Goal: Task Accomplishment & Management: Use online tool/utility

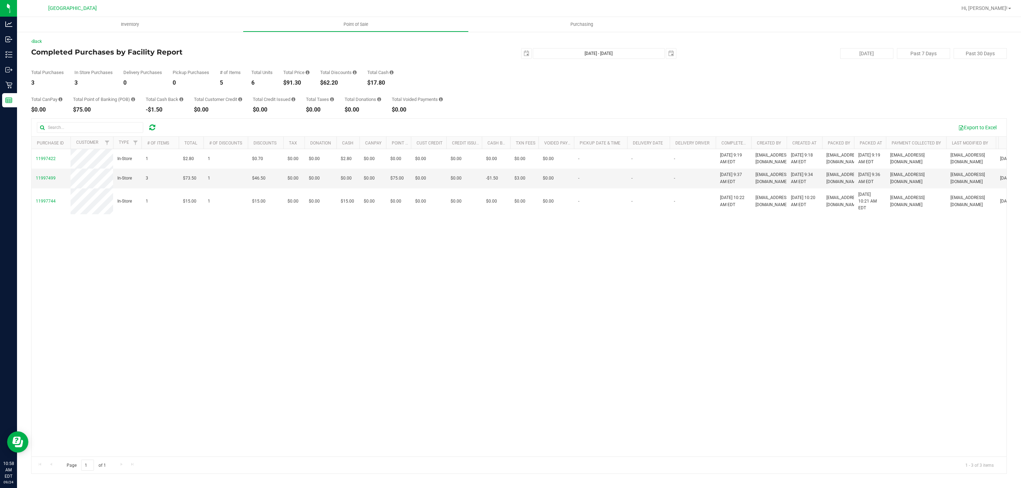
click at [155, 128] on icon at bounding box center [152, 127] width 6 height 7
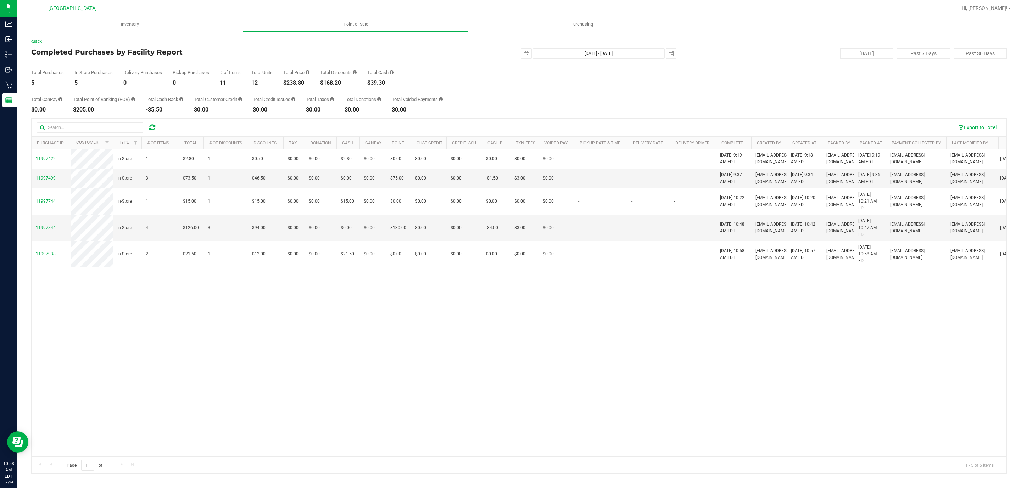
click at [297, 80] on div "$238.80" at bounding box center [296, 83] width 26 height 6
copy div "238.80"
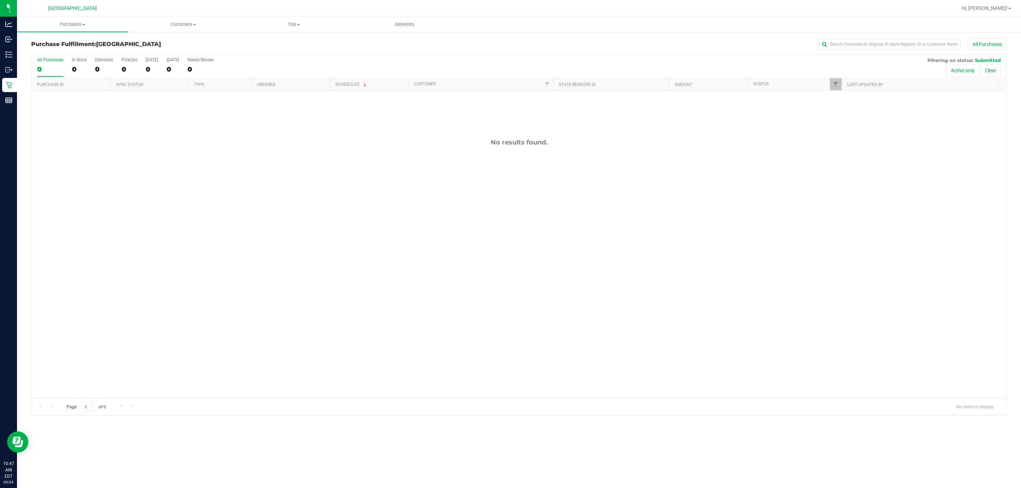
click at [40, 69] on div "0" at bounding box center [50, 69] width 26 height 8
click at [0, 0] on input "All Purchases 0" at bounding box center [0, 0] width 0 height 0
click at [52, 66] on div "0" at bounding box center [50, 69] width 26 height 8
click at [0, 0] on input "All Purchases 0" at bounding box center [0, 0] width 0 height 0
click at [48, 65] on label "All Purchases 0" at bounding box center [50, 66] width 26 height 19
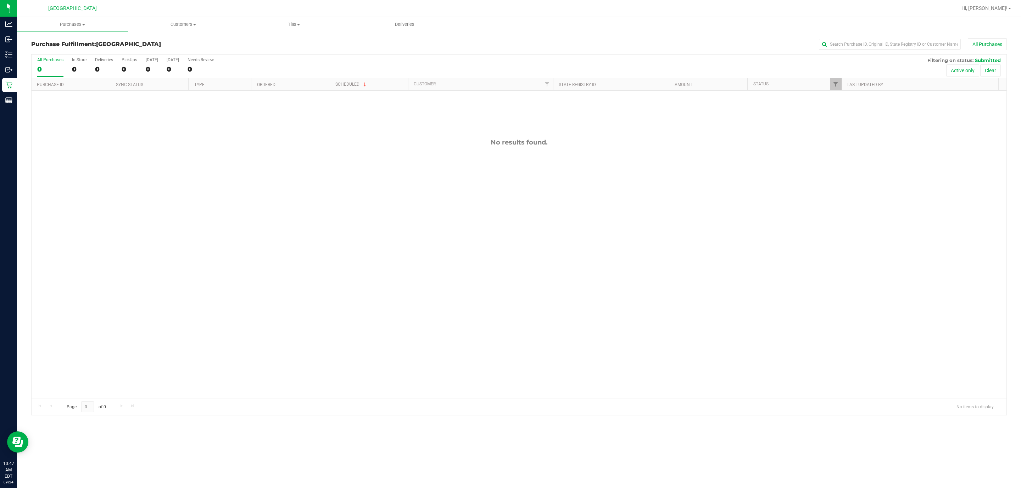
click at [0, 0] on input "All Purchases 0" at bounding box center [0, 0] width 0 height 0
click at [48, 65] on label "All Purchases 0" at bounding box center [50, 66] width 26 height 19
click at [0, 0] on input "All Purchases 0" at bounding box center [0, 0] width 0 height 0
click at [48, 65] on label "All Purchases 0" at bounding box center [50, 66] width 26 height 19
click at [0, 0] on input "All Purchases 0" at bounding box center [0, 0] width 0 height 0
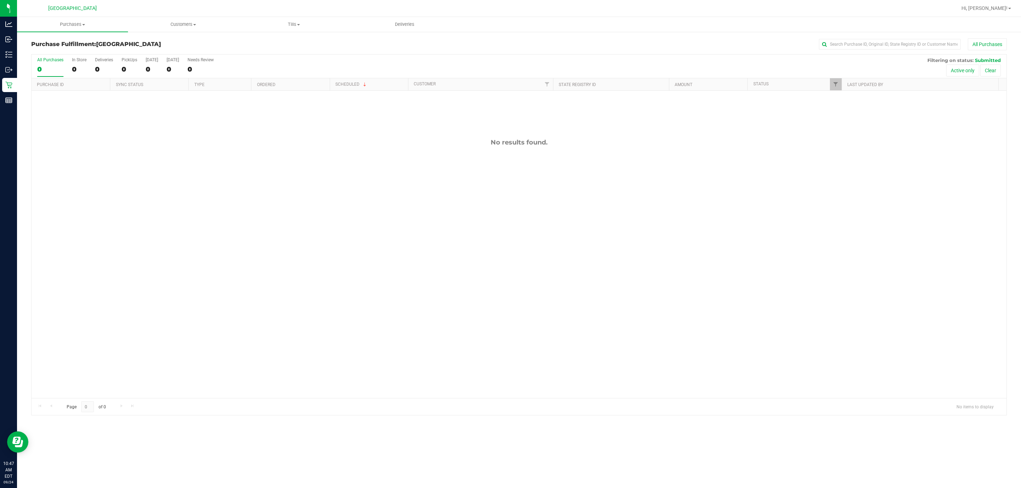
click at [48, 65] on label "All Purchases 0" at bounding box center [50, 66] width 26 height 19
click at [0, 0] on input "All Purchases 0" at bounding box center [0, 0] width 0 height 0
click at [48, 65] on label "All Purchases 0" at bounding box center [50, 66] width 26 height 19
click at [0, 0] on input "All Purchases 0" at bounding box center [0, 0] width 0 height 0
click at [48, 65] on label "All Purchases 0" at bounding box center [50, 66] width 26 height 19
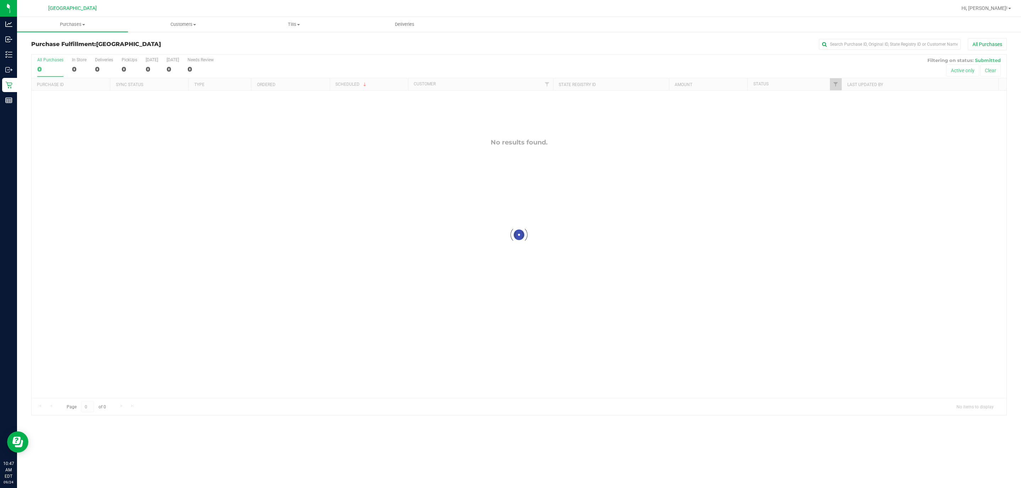
click at [0, 0] on input "All Purchases 0" at bounding box center [0, 0] width 0 height 0
click at [48, 65] on label "All Purchases 0" at bounding box center [50, 66] width 26 height 19
click at [0, 0] on input "All Purchases 0" at bounding box center [0, 0] width 0 height 0
click at [48, 65] on label "All Purchases 0" at bounding box center [50, 66] width 26 height 19
click at [0, 0] on input "All Purchases 0" at bounding box center [0, 0] width 0 height 0
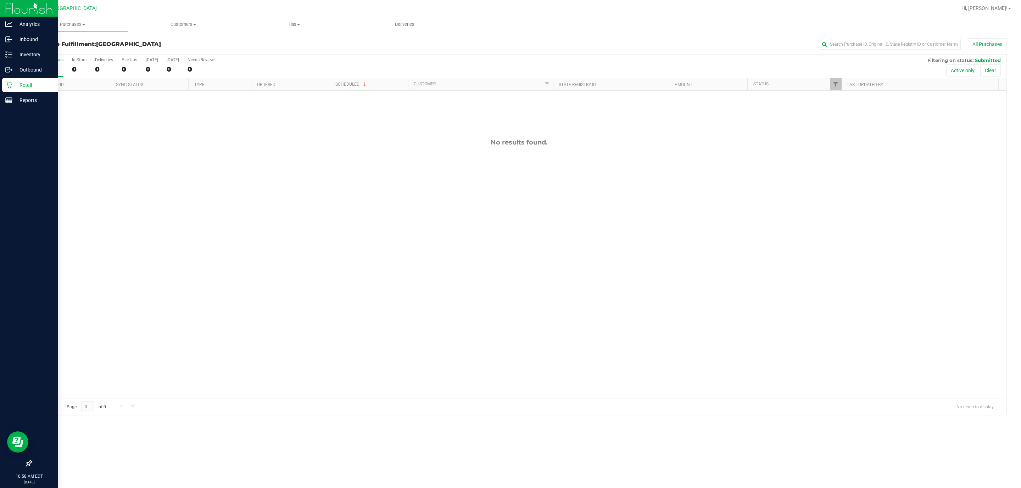
click at [9, 83] on icon at bounding box center [8, 85] width 7 height 7
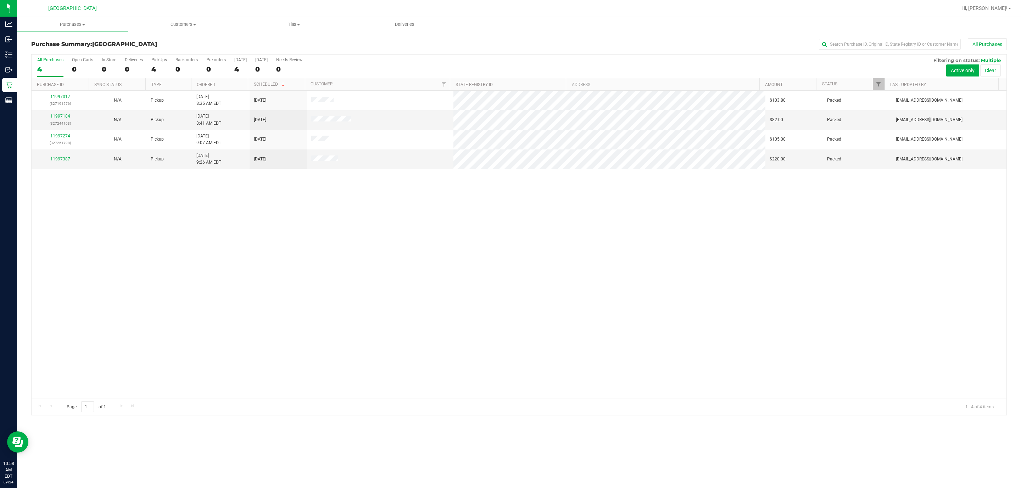
click at [266, 163] on span "9/24/2025" at bounding box center [260, 159] width 12 height 7
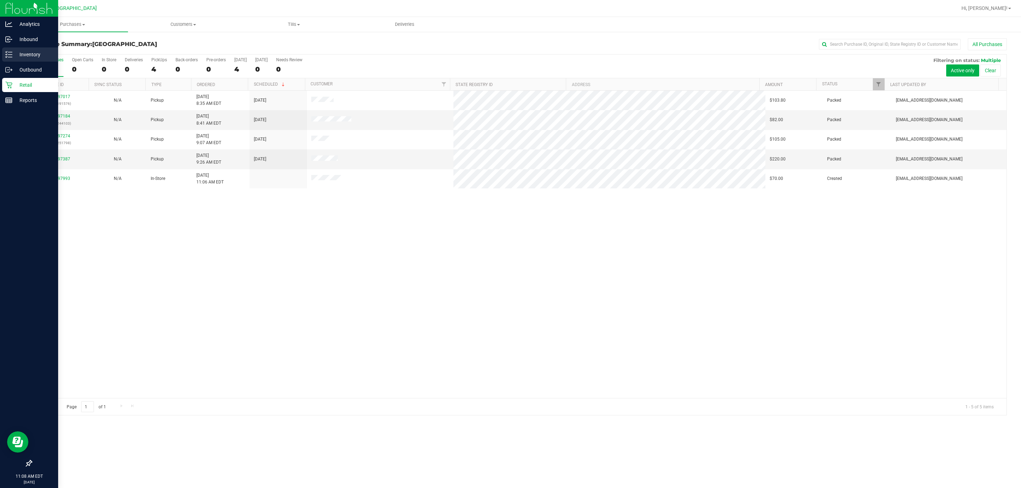
click at [12, 56] on icon at bounding box center [8, 54] width 7 height 7
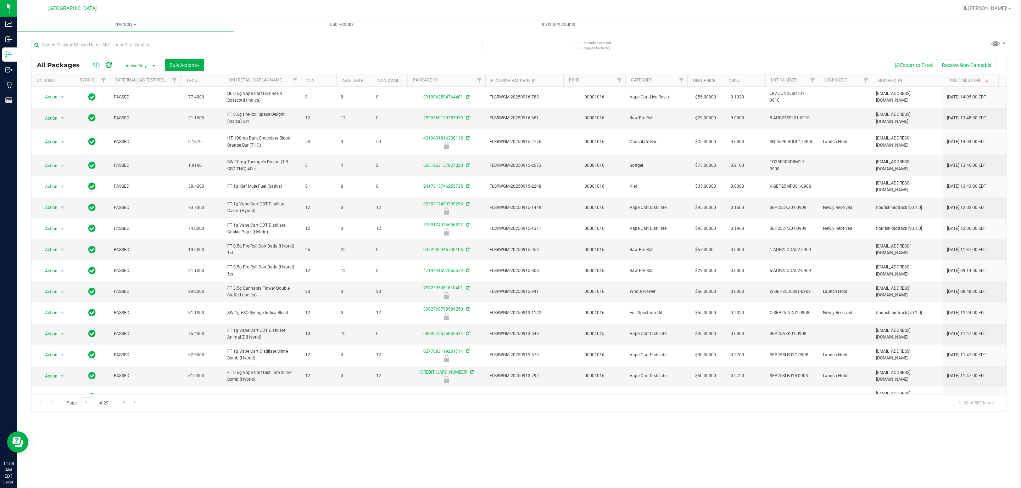
click at [112, 51] on div at bounding box center [256, 48] width 451 height 16
click at [111, 48] on input "text" at bounding box center [256, 45] width 451 height 11
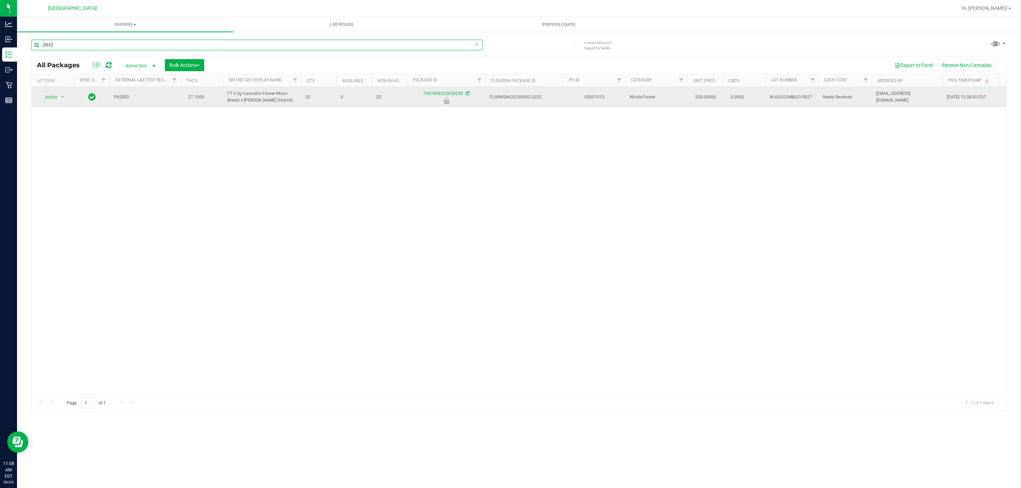
type input "-2032"
click at [57, 100] on span "Action" at bounding box center [48, 97] width 19 height 10
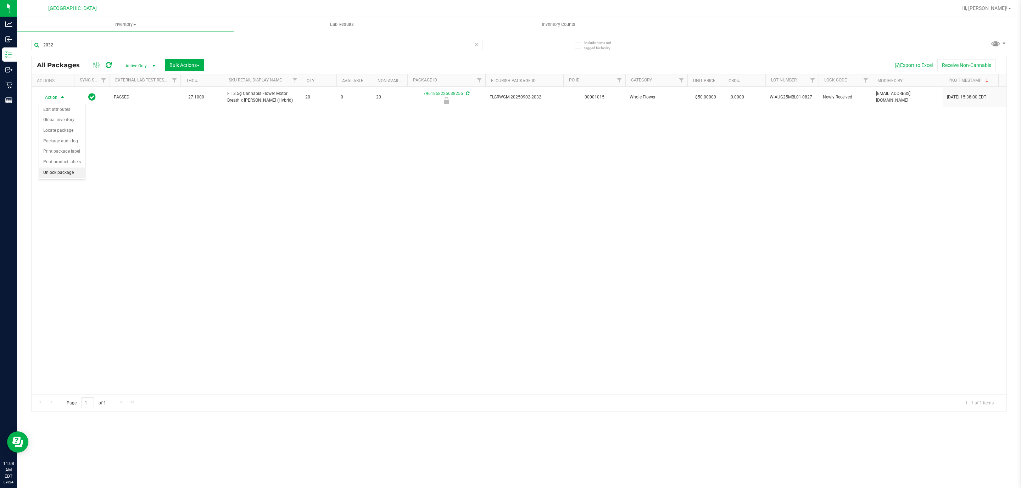
click at [58, 173] on li "Unlock package" at bounding box center [62, 173] width 46 height 11
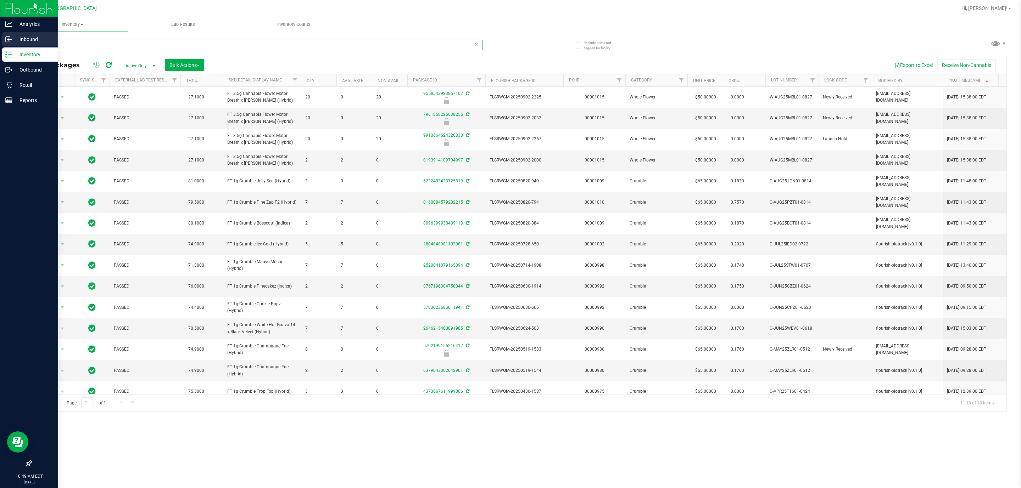
drag, startPoint x: 83, startPoint y: 46, endPoint x: 16, endPoint y: 41, distance: 67.1
click at [16, 41] on div "Analytics Inbound Inventory Outbound Retail Reports 10:49 AM EDT 09/24/2025 09/…" at bounding box center [510, 244] width 1021 height 488
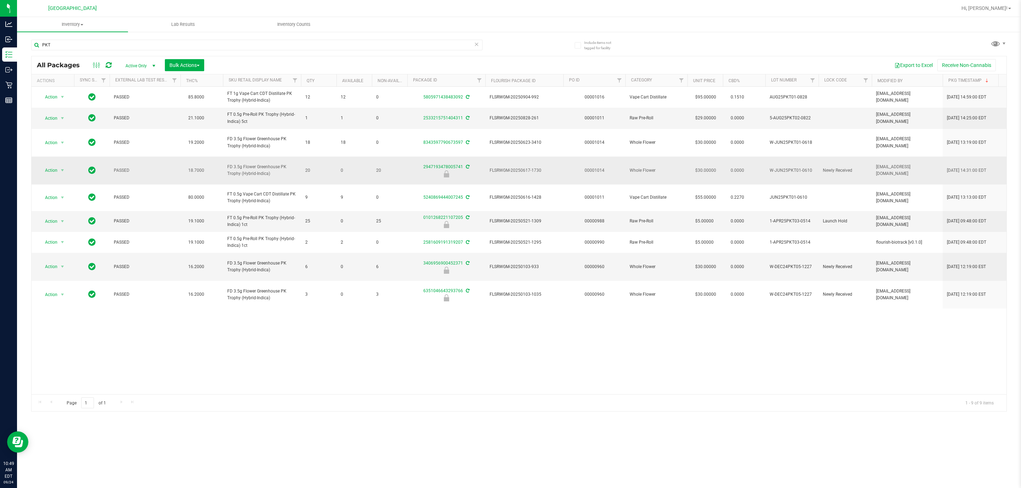
click at [269, 157] on td "FD 3.5g Flower Greenhouse PK Trophy (Hybrid-Indica)" at bounding box center [262, 171] width 78 height 28
click at [268, 164] on span "FD 3.5g Flower Greenhouse PK Trophy (Hybrid-Indica)" at bounding box center [261, 170] width 69 height 13
copy tr "FD 3.5g Flower Greenhouse PK Trophy (Hybrid-Indica)"
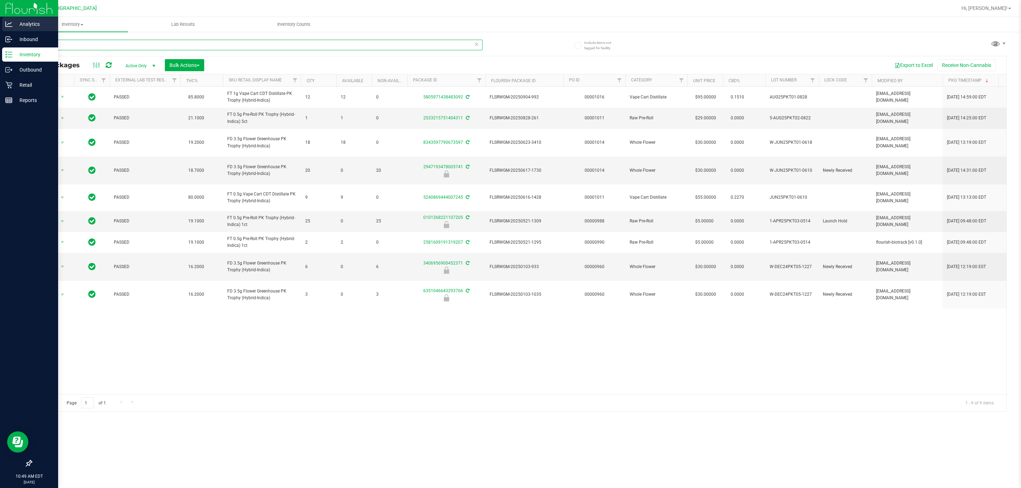
drag, startPoint x: 104, startPoint y: 44, endPoint x: 0, endPoint y: 28, distance: 104.7
click at [0, 28] on div "Analytics Inbound Inventory Outbound Retail Reports 10:49 AM EDT 09/24/2025 09/…" at bounding box center [510, 244] width 1021 height 488
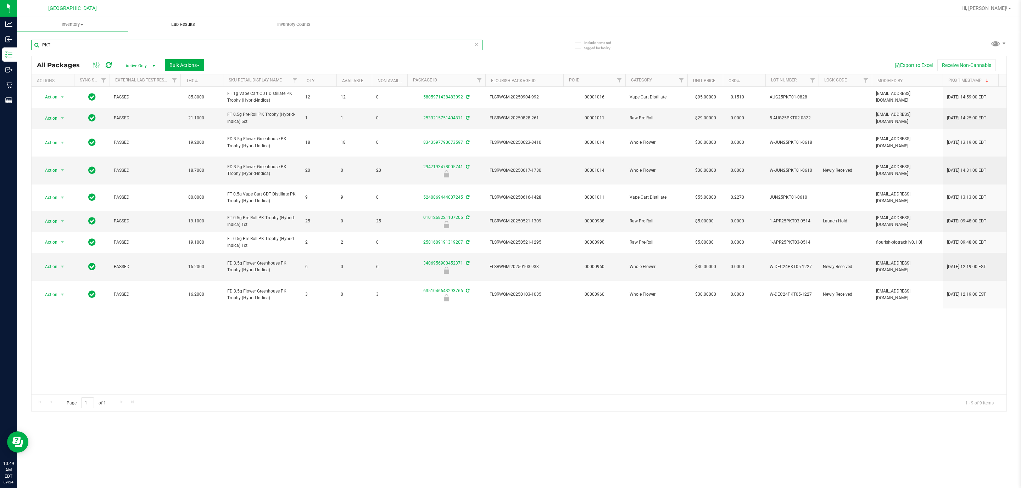
paste input "FD 3.5g Flower Greenhouse PK Trophy (Hybrid-Indica)"
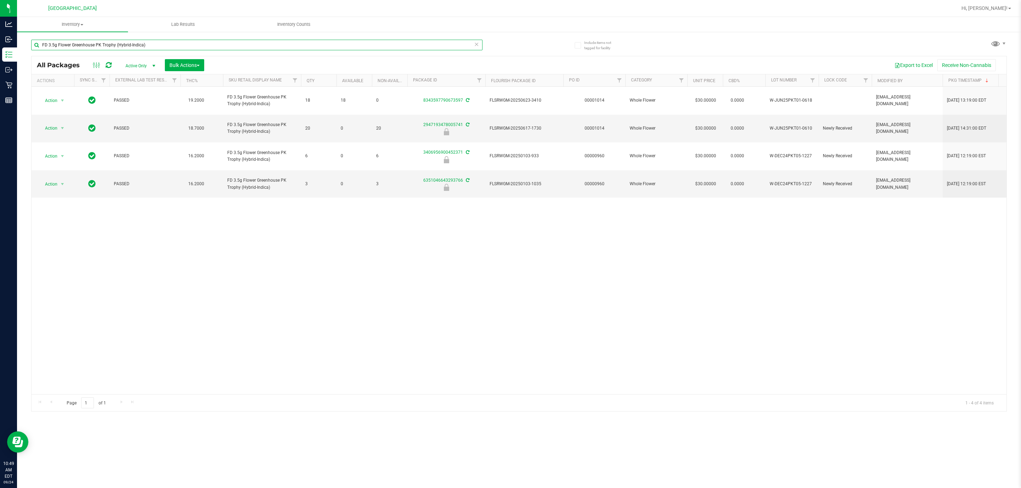
type input "FD 3.5g Flower Greenhouse PK Trophy (Hybrid-Indica)"
